Goal: Information Seeking & Learning: Learn about a topic

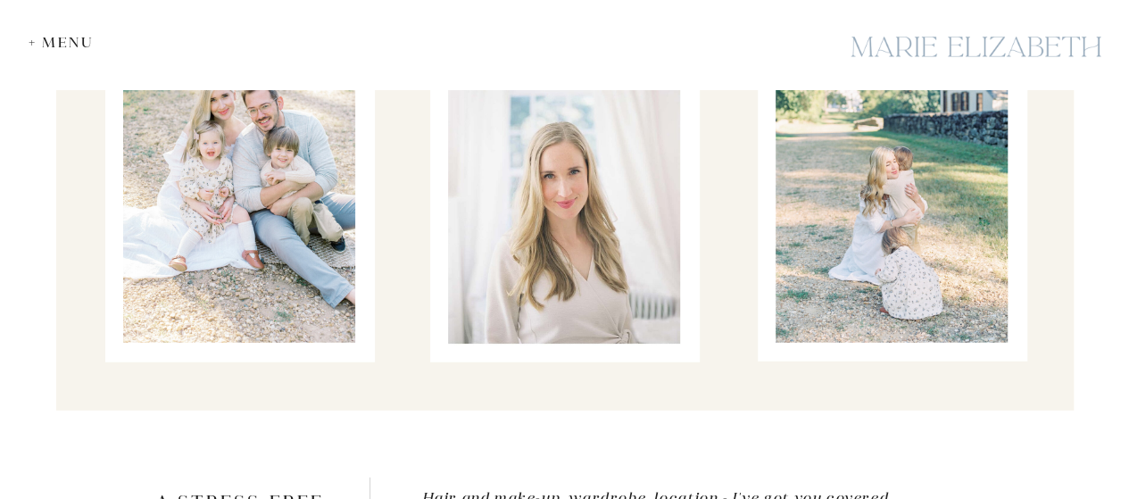
scroll to position [9105, 0]
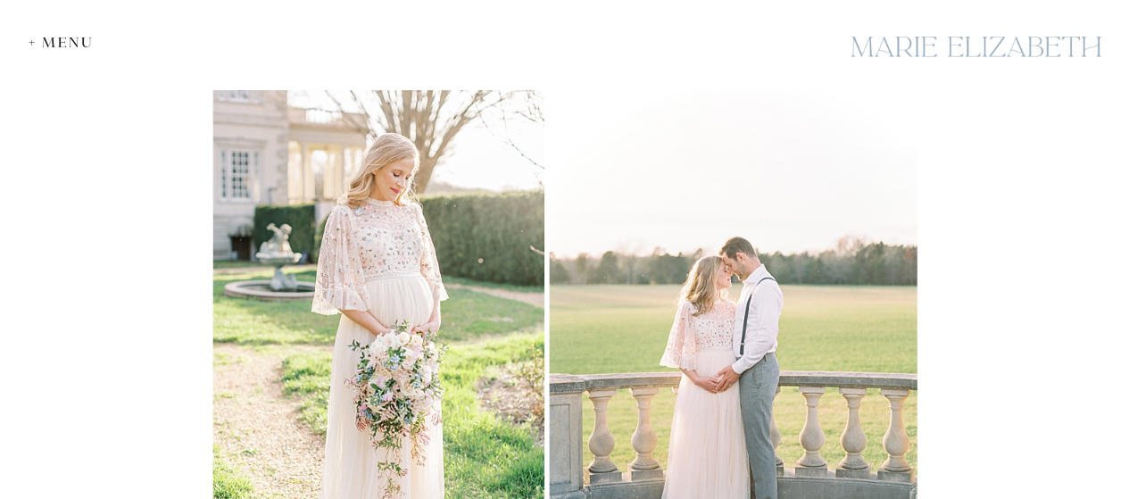
scroll to position [625, 0]
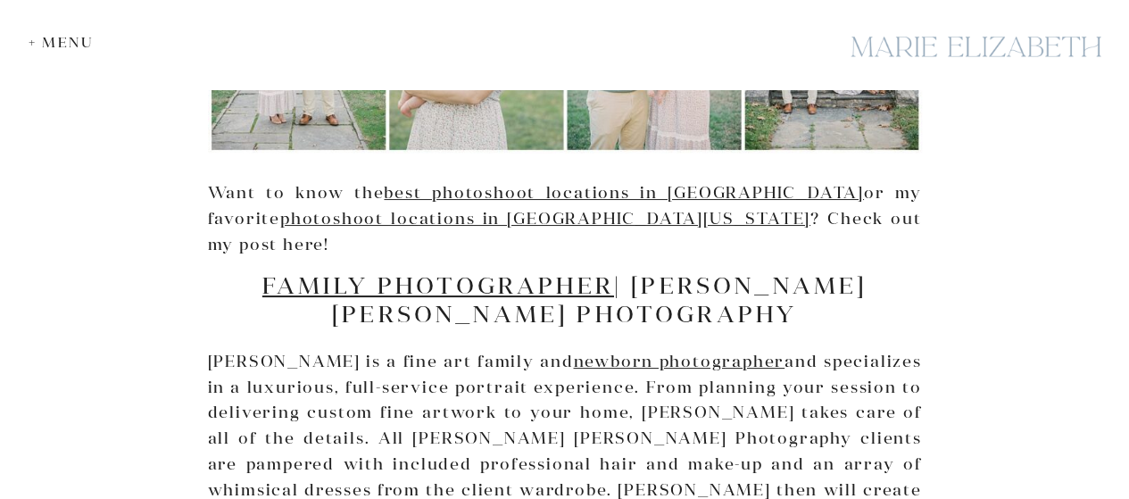
scroll to position [7320, 0]
